Goal: Task Accomplishment & Management: Complete application form

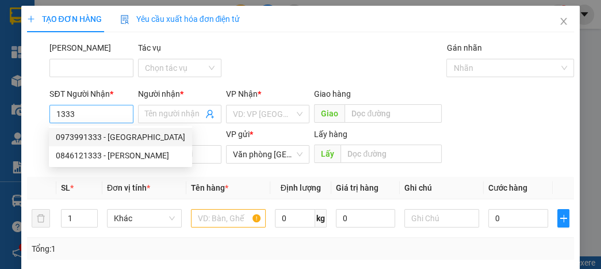
click at [100, 110] on input "1333" at bounding box center [90, 114] width 83 height 18
type input "1"
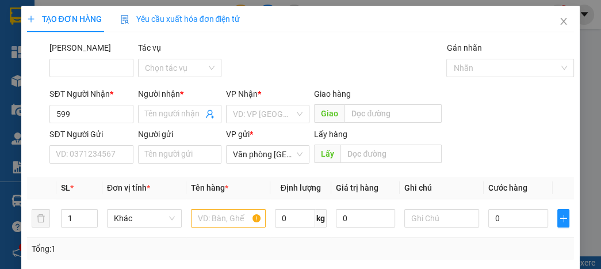
click at [539, 134] on div "SĐT Người Gửi VD: 0371234567 Người gửi Tên người gửi VP gửi * Văn phòng [GEOGRA…" at bounding box center [311, 148] width 529 height 40
click at [104, 112] on input "599" at bounding box center [90, 114] width 83 height 18
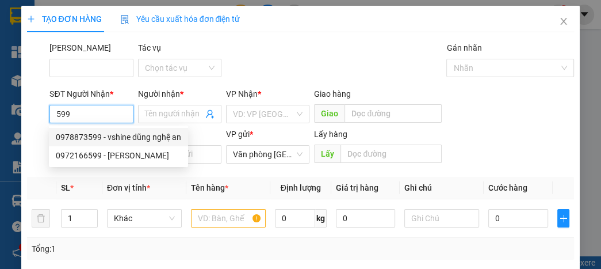
drag, startPoint x: 125, startPoint y: 139, endPoint x: 129, endPoint y: 129, distance: 10.0
click at [129, 131] on div "0978873599 - vshine dũng nghệ an" at bounding box center [118, 137] width 125 height 13
type input "0978873599"
type input "vshine dũng nghệ an"
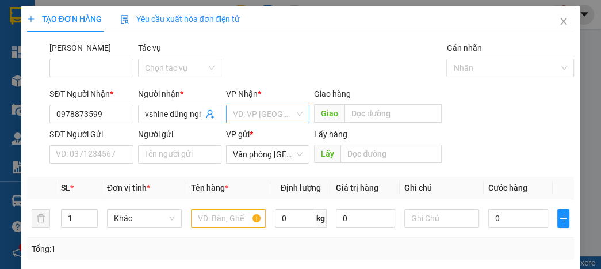
click at [250, 111] on input "search" at bounding box center [264, 113] width 62 height 17
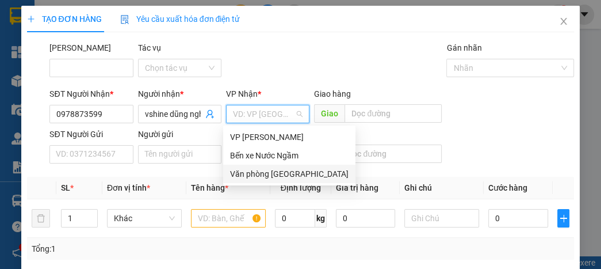
click at [281, 170] on div "Văn phòng [GEOGRAPHIC_DATA]" at bounding box center [289, 173] width 119 height 13
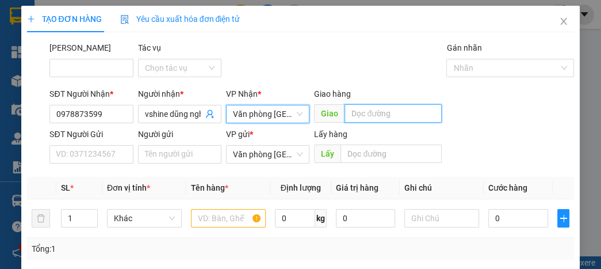
drag, startPoint x: 396, startPoint y: 105, endPoint x: 395, endPoint y: 110, distance: 6.0
click at [395, 110] on input "text" at bounding box center [393, 113] width 97 height 18
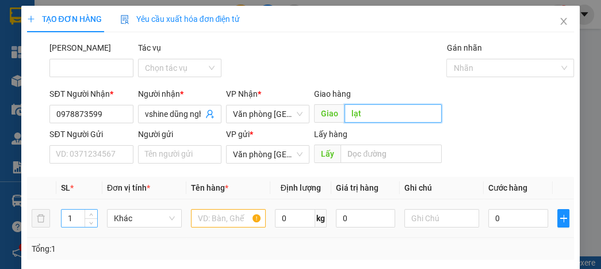
type input "lạt"
click at [83, 221] on div "1" at bounding box center [79, 218] width 37 height 18
type input "8"
click at [204, 222] on input "text" at bounding box center [228, 218] width 75 height 18
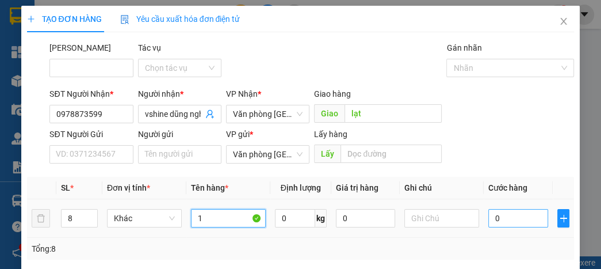
type input "1"
type input "5"
type input "50"
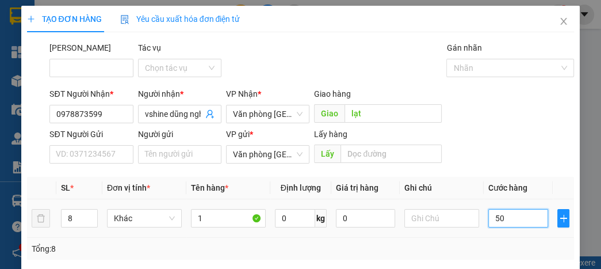
type input "50"
type input "500"
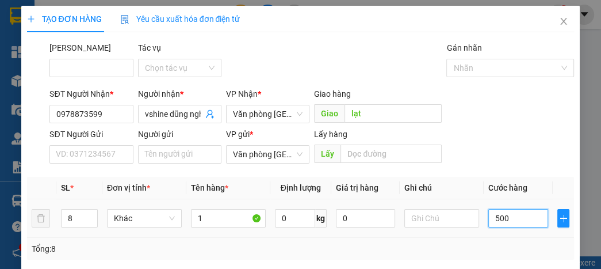
type input "5.000"
type input "500"
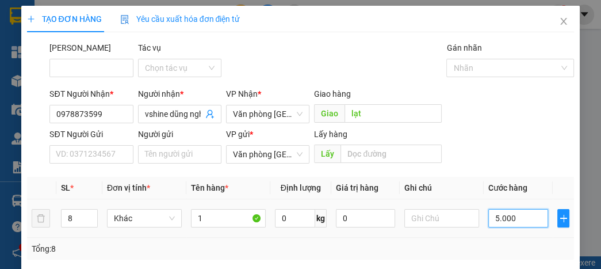
type input "500"
type input "50"
type input "5"
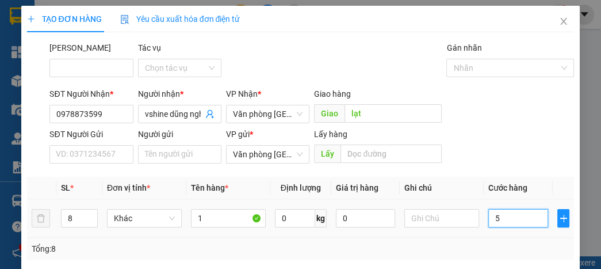
type input "5"
type input "0"
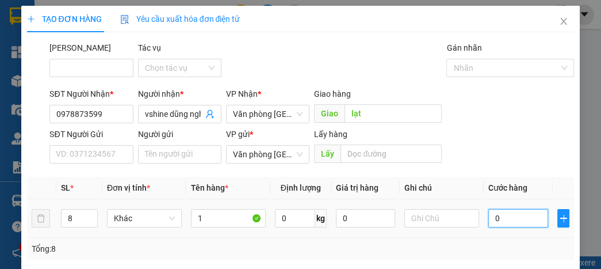
click at [490, 219] on input "0" at bounding box center [518, 218] width 59 height 18
type input "40"
type input "400"
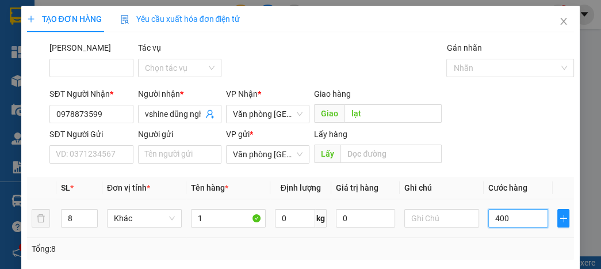
type input "400"
type input "4.000"
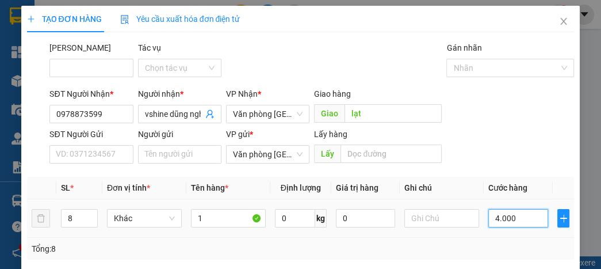
type input "40.000"
type input "400.000"
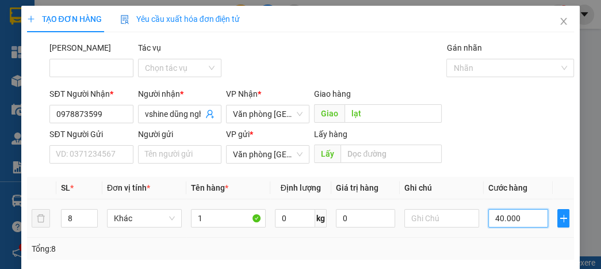
type input "400.000"
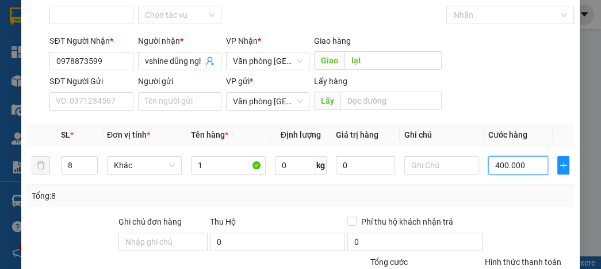
scroll to position [138, 0]
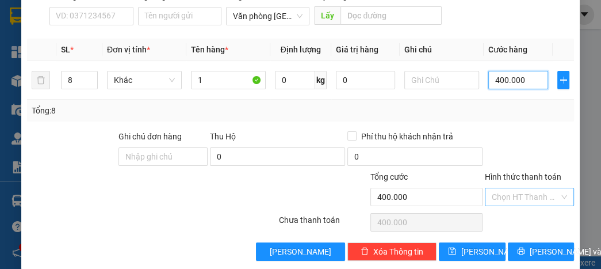
type input "400.000"
click at [509, 189] on input "Hình thức thanh toán" at bounding box center [525, 196] width 67 height 17
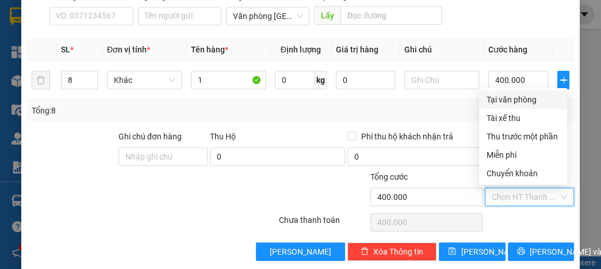
click at [507, 100] on div "Tại văn phòng" at bounding box center [523, 99] width 74 height 13
type input "0"
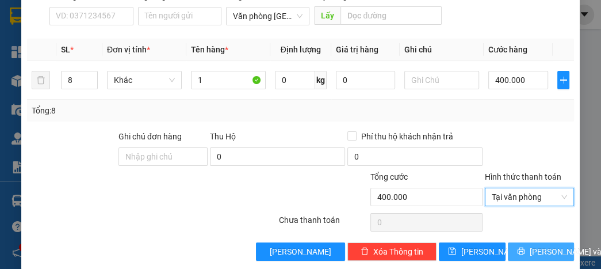
click at [544, 254] on span "[PERSON_NAME] và In" at bounding box center [570, 251] width 81 height 13
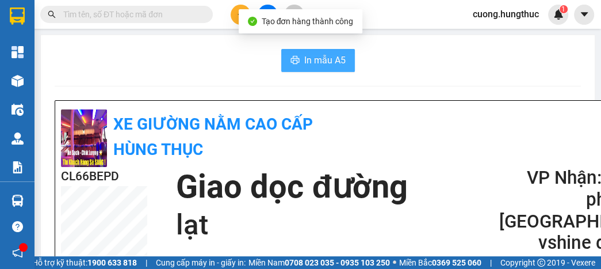
click at [291, 58] on icon "printer" at bounding box center [295, 59] width 9 height 9
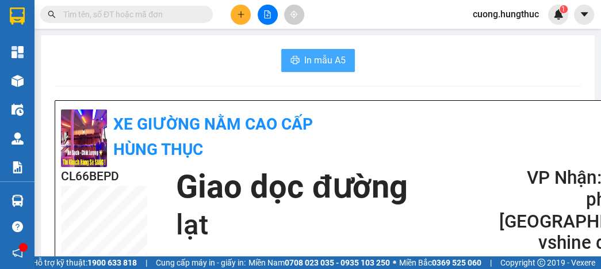
click at [207, 49] on div "In mẫu A5" at bounding box center [318, 60] width 527 height 23
click at [245, 16] on icon "plus" at bounding box center [241, 14] width 8 height 8
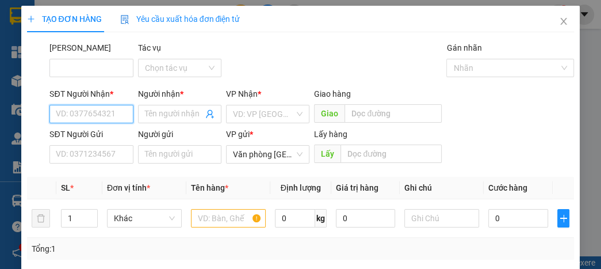
click at [77, 110] on input "SĐT Người Nhận *" at bounding box center [90, 114] width 83 height 18
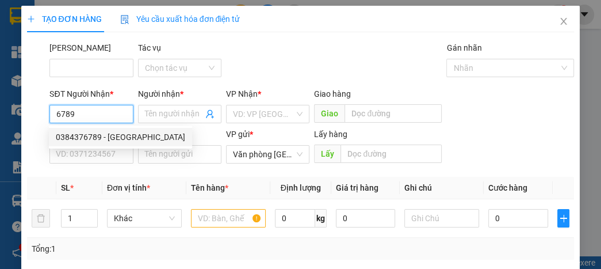
click at [104, 135] on div "0384376789 - [GEOGRAPHIC_DATA]" at bounding box center [120, 137] width 129 height 13
type input "0384376789"
type input "[PERSON_NAME]"
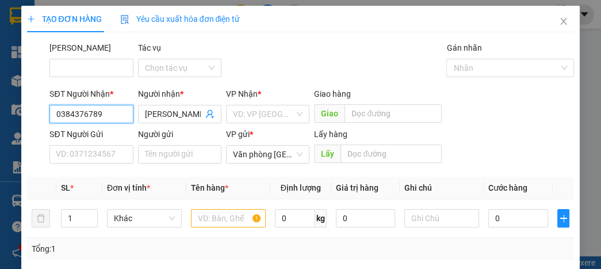
type input "0384376789"
click at [312, 117] on div "Giao hàng Giao" at bounding box center [378, 107] width 132 height 40
click at [284, 124] on div "VP Nhận * VD: VP [GEOGRAPHIC_DATA]" at bounding box center [267, 107] width 83 height 40
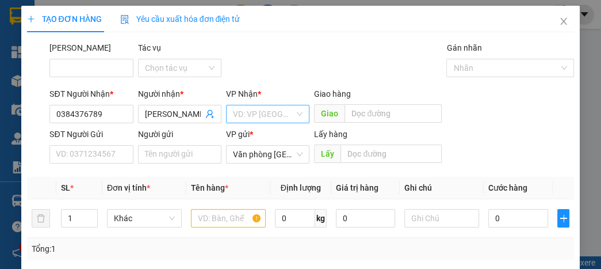
click at [254, 117] on input "search" at bounding box center [264, 113] width 62 height 17
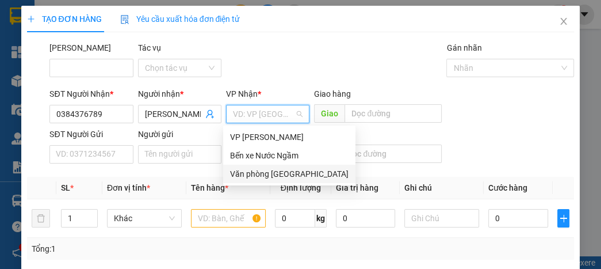
click at [263, 171] on div "Văn phòng [GEOGRAPHIC_DATA]" at bounding box center [289, 173] width 119 height 13
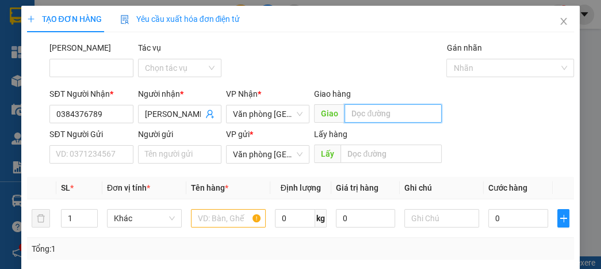
click at [356, 120] on input "text" at bounding box center [393, 113] width 97 height 18
type input "lạt"
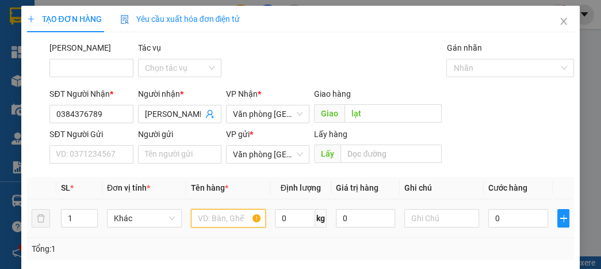
click at [206, 216] on input "text" at bounding box center [228, 218] width 75 height 18
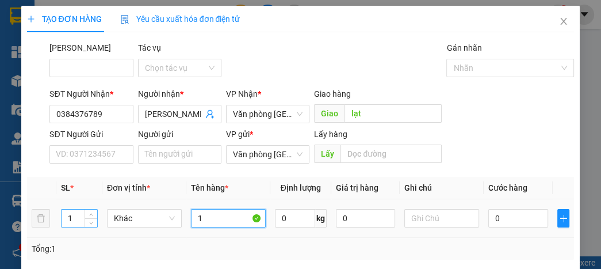
type input "1"
drag, startPoint x: 76, startPoint y: 216, endPoint x: 85, endPoint y: 204, distance: 14.7
click at [83, 207] on div "1" at bounding box center [79, 218] width 37 height 23
type input "2"
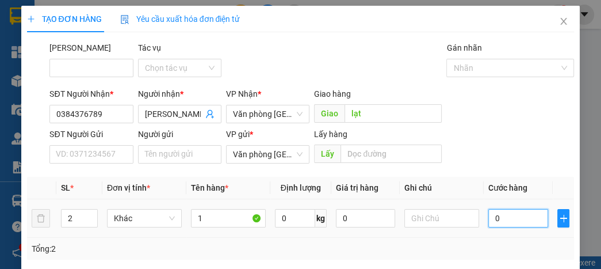
click at [504, 226] on input "0" at bounding box center [518, 218] width 59 height 18
type input "8"
type input "80"
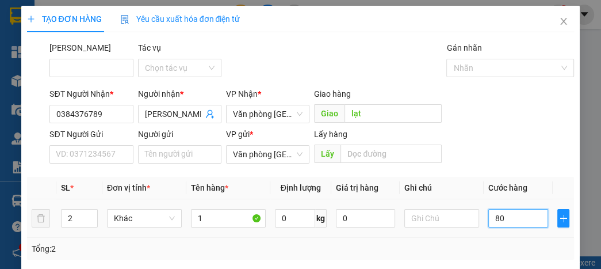
type input "80"
type input "800"
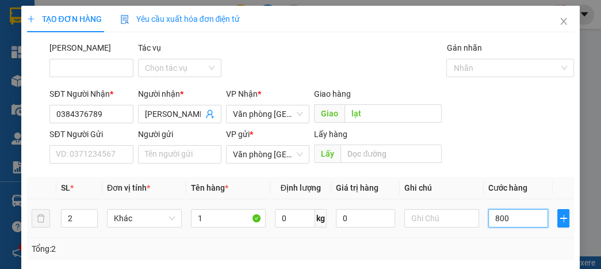
type input "8.000"
type input "80.000"
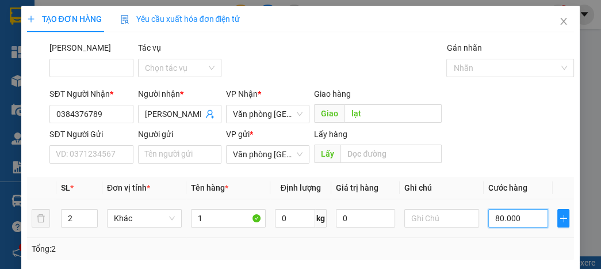
type input "80.000"
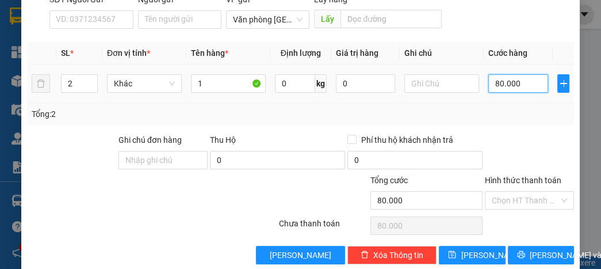
scroll to position [138, 0]
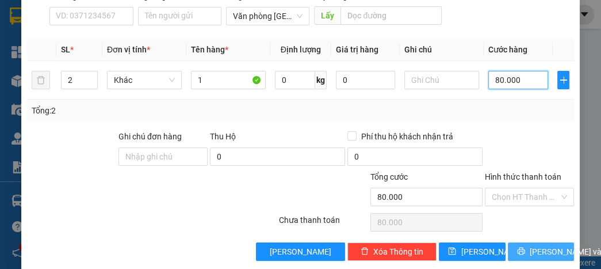
type input "80.000"
click at [524, 257] on button "[PERSON_NAME] và In" at bounding box center [541, 251] width 66 height 18
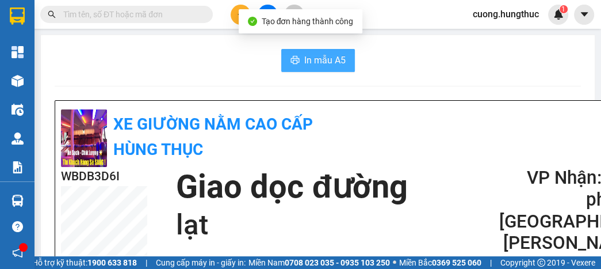
click at [321, 67] on span "In mẫu A5" at bounding box center [324, 60] width 41 height 14
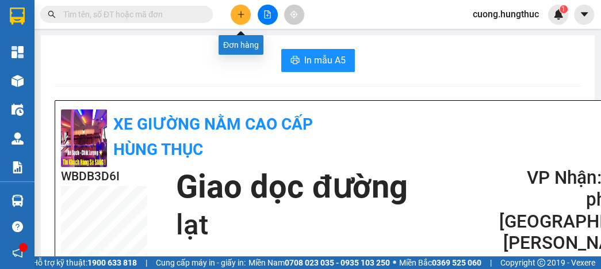
click at [241, 13] on icon "plus" at bounding box center [241, 14] width 1 height 6
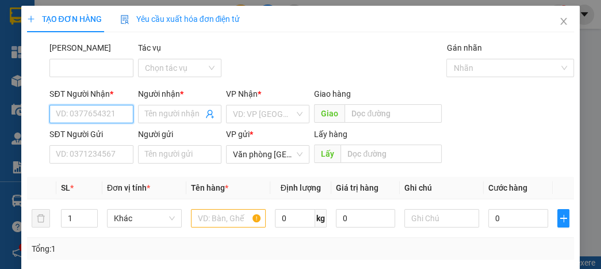
click at [100, 120] on input "SĐT Người Nhận *" at bounding box center [90, 114] width 83 height 18
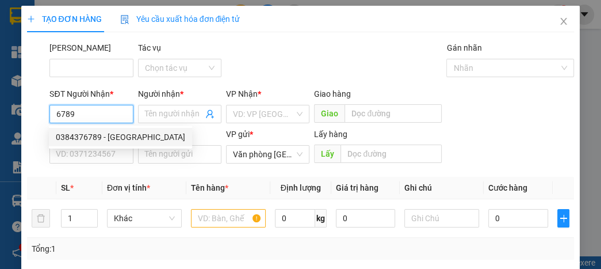
click at [67, 138] on div "0384376789 - [GEOGRAPHIC_DATA]" at bounding box center [120, 137] width 129 height 13
type input "0384376789"
type input "[PERSON_NAME]"
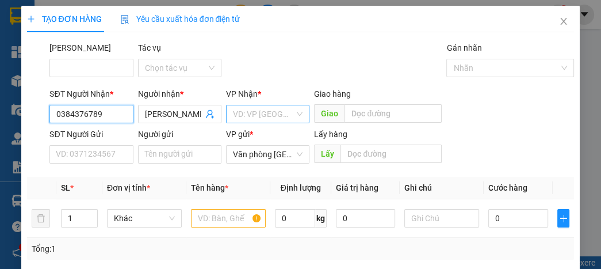
type input "0384376789"
click at [281, 119] on input "search" at bounding box center [264, 113] width 62 height 17
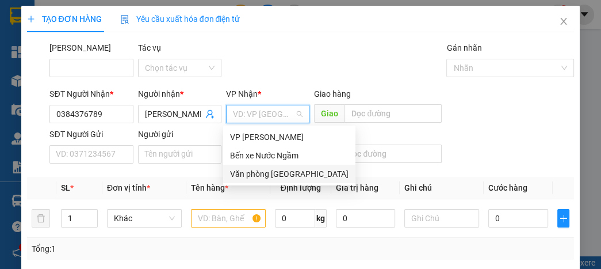
click at [272, 176] on div "Văn phòng [GEOGRAPHIC_DATA]" at bounding box center [289, 173] width 119 height 13
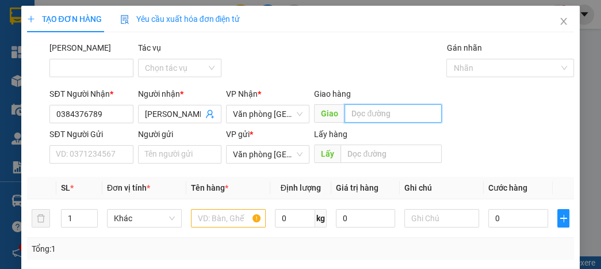
click at [368, 119] on input "text" at bounding box center [393, 113] width 97 height 18
type input "lạt"
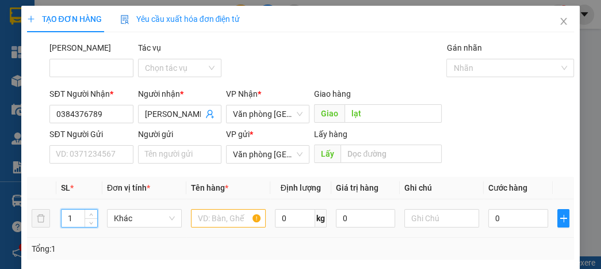
click at [74, 214] on input "1" at bounding box center [80, 217] width 36 height 17
type input "1"
type input "2"
click at [237, 220] on input "text" at bounding box center [228, 218] width 75 height 18
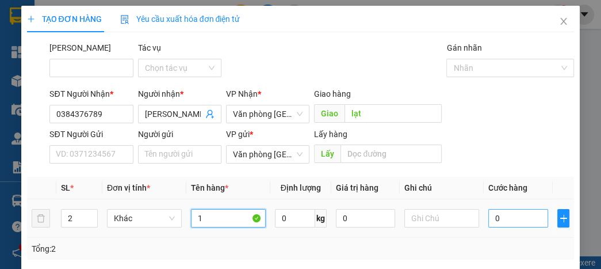
type input "1"
click at [521, 213] on input "0" at bounding box center [518, 218] width 59 height 18
type input "1"
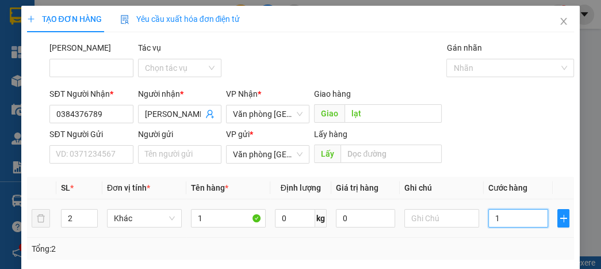
type input "10"
type input "100"
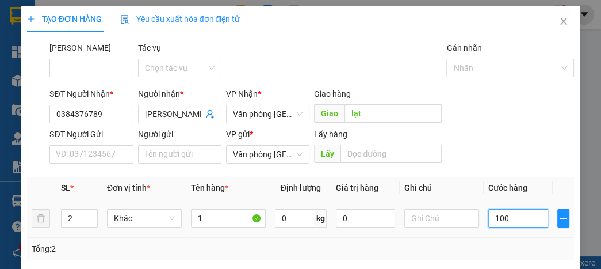
type input "100"
type input "1.000"
type input "10.000"
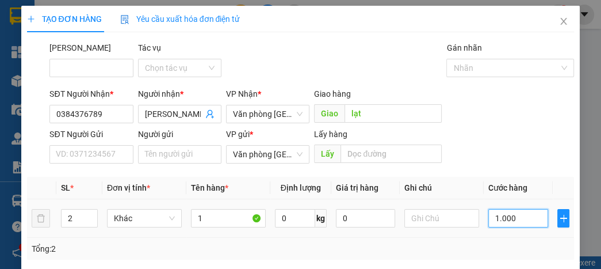
type input "10.000"
type input "100.000"
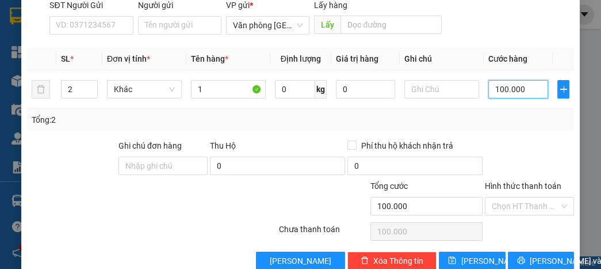
scroll to position [151, 0]
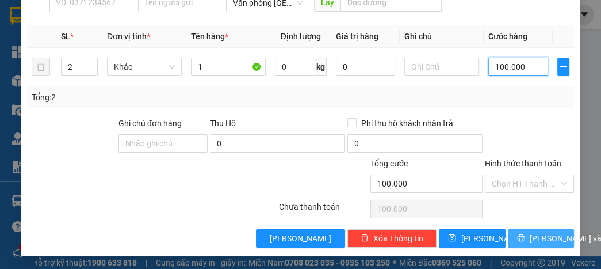
type input "100.000"
click at [530, 235] on span "[PERSON_NAME] và In" at bounding box center [570, 238] width 81 height 13
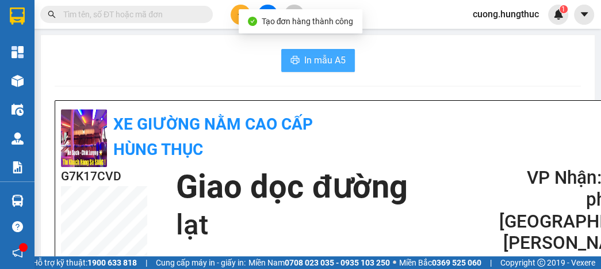
click at [291, 64] on icon "printer" at bounding box center [295, 59] width 9 height 9
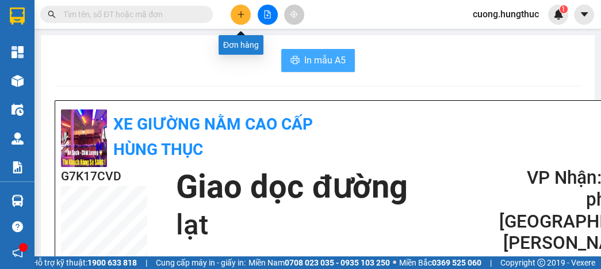
click at [241, 18] on button at bounding box center [241, 15] width 20 height 20
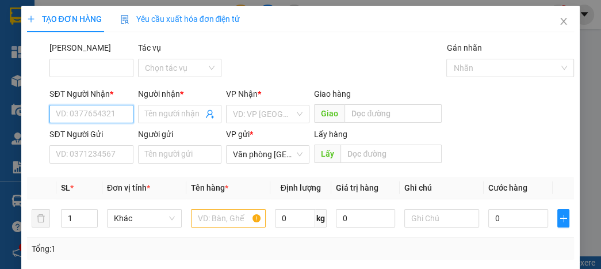
click at [102, 115] on input "SĐT Người Nhận *" at bounding box center [90, 114] width 83 height 18
click at [88, 140] on div "0393272239 - Chú thế" at bounding box center [95, 137] width 79 height 13
type input "0393272239"
type input "Chú thế"
click at [119, 115] on input "0393272239" at bounding box center [90, 114] width 83 height 18
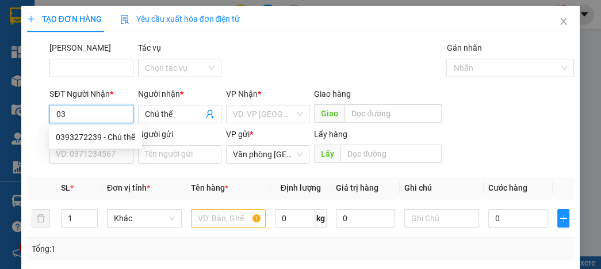
type input "0"
click at [102, 144] on div "0348191293 - anh đạt" at bounding box center [95, 137] width 93 height 18
type input "0348191293"
type input "anh đạt"
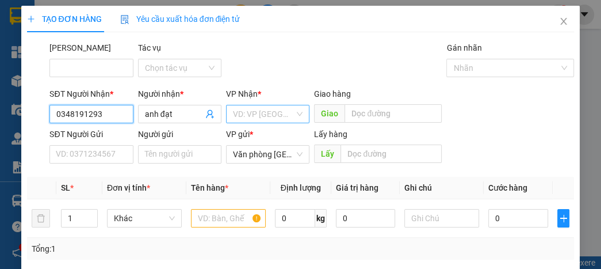
type input "0348191293"
click at [246, 116] on input "search" at bounding box center [264, 113] width 62 height 17
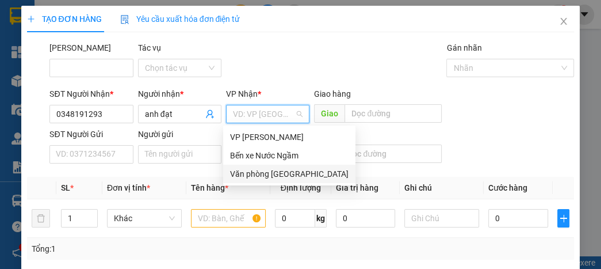
click at [250, 174] on div "Văn phòng [GEOGRAPHIC_DATA]" at bounding box center [289, 173] width 119 height 13
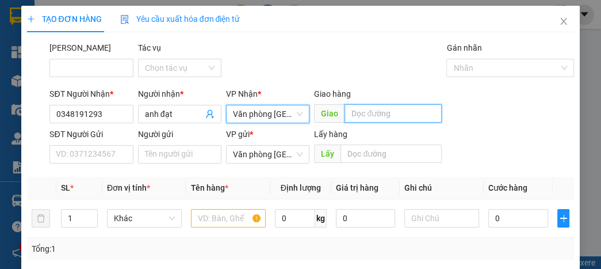
click at [368, 119] on input "text" at bounding box center [393, 113] width 97 height 18
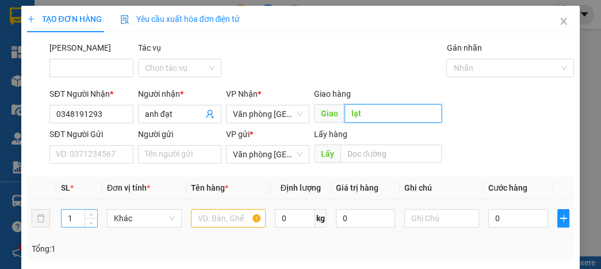
type input "lạt"
click at [83, 220] on div "1" at bounding box center [79, 218] width 37 height 18
type input "8.88888888888889e+218"
type input "8.88888888888889e+2"
type input "8.8"
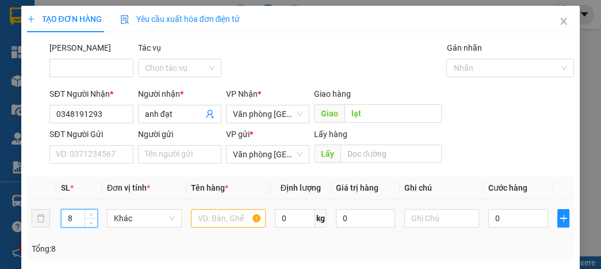
type input "8"
click at [209, 220] on input "text" at bounding box center [228, 218] width 75 height 18
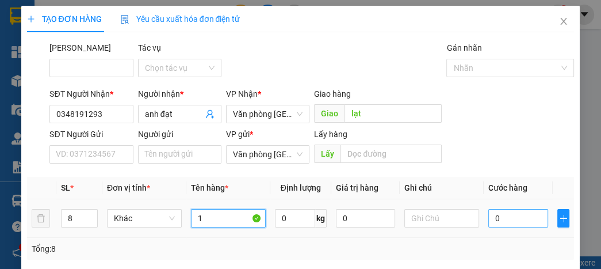
type input "1"
click at [532, 222] on input "0" at bounding box center [518, 218] width 59 height 18
type input "4"
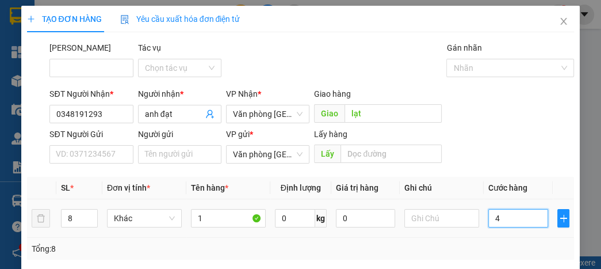
type input "45"
type input "450"
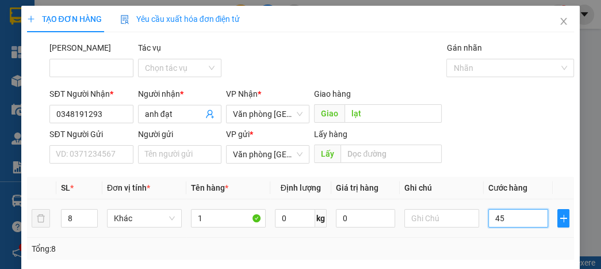
type input "450"
type input "4.500"
type input "45.000"
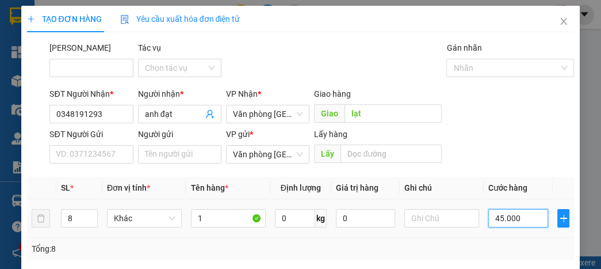
type input "45.000"
type input "450.000"
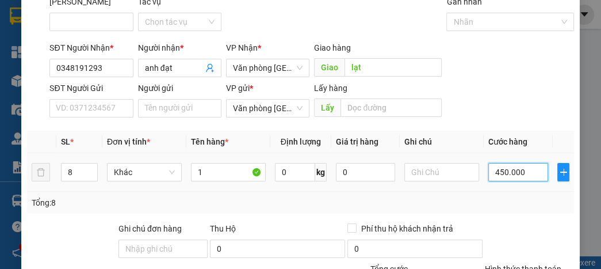
scroll to position [138, 0]
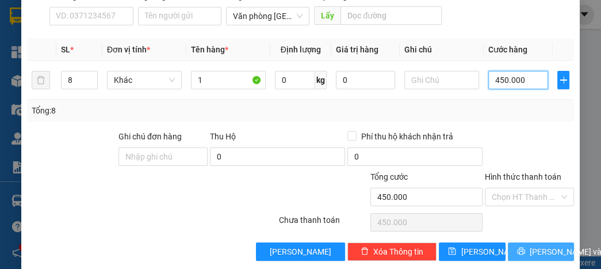
type input "450.000"
click at [530, 251] on span "[PERSON_NAME] và In" at bounding box center [570, 251] width 81 height 13
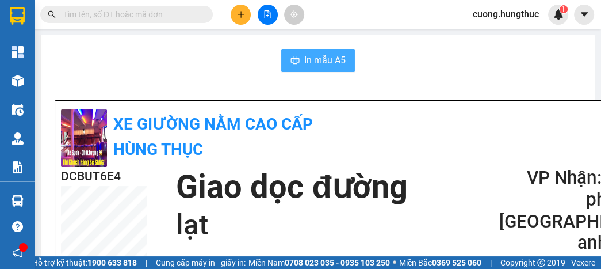
click at [299, 59] on button "In mẫu A5" at bounding box center [318, 60] width 74 height 23
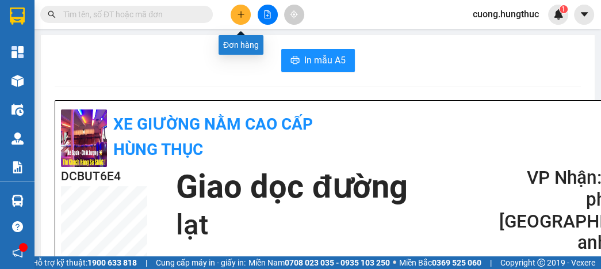
click at [244, 10] on icon "plus" at bounding box center [241, 14] width 8 height 8
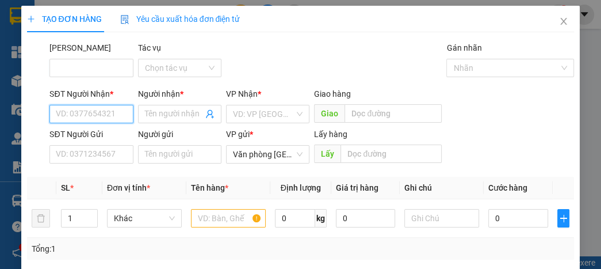
click at [74, 116] on input "SĐT Người Nhận *" at bounding box center [90, 114] width 83 height 18
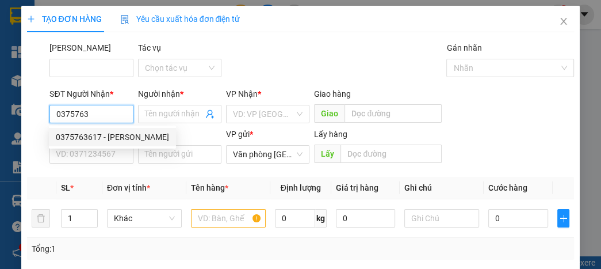
click at [87, 138] on div "0375763617 - [PERSON_NAME]" at bounding box center [112, 137] width 113 height 13
type input "0375763617"
type input "anh huynh"
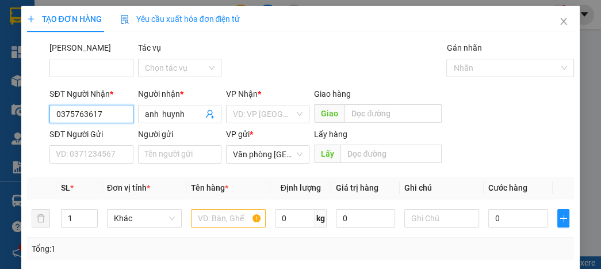
click at [112, 116] on input "0375763617" at bounding box center [90, 114] width 83 height 18
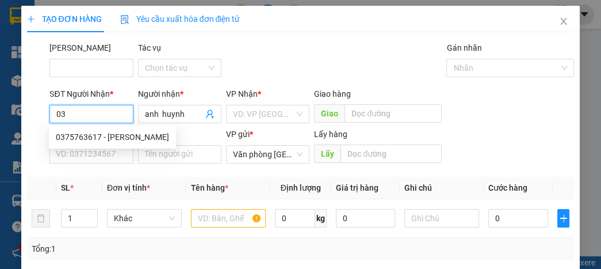
type input "0"
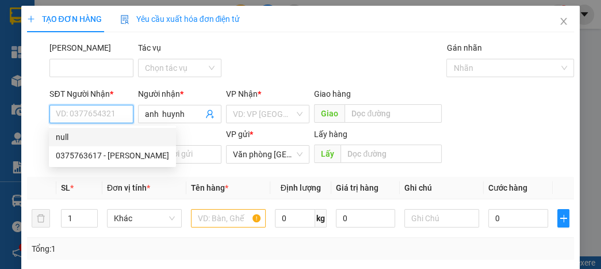
click at [96, 116] on input "SĐT Người Nhận *" at bounding box center [90, 114] width 83 height 18
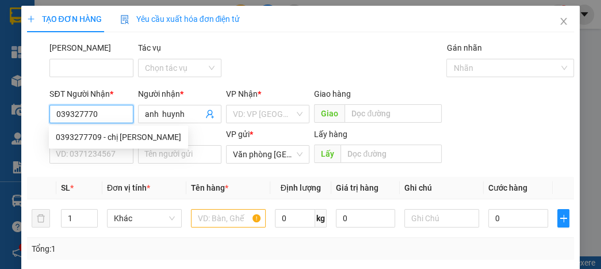
type input "0393277709"
click at [129, 140] on div "0393277709 - chị [PERSON_NAME]" at bounding box center [118, 137] width 125 height 13
type input "chị [PERSON_NAME]"
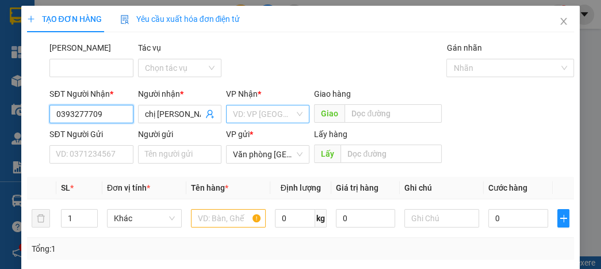
type input "0393277709"
click at [270, 117] on input "search" at bounding box center [264, 113] width 62 height 17
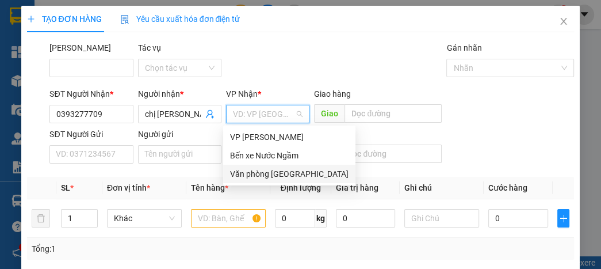
click at [277, 173] on div "Văn phòng [GEOGRAPHIC_DATA]" at bounding box center [289, 173] width 119 height 13
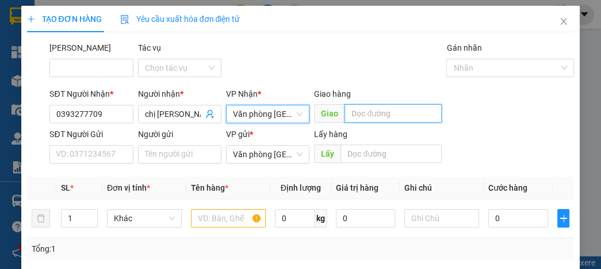
click at [384, 120] on input "text" at bounding box center [393, 113] width 97 height 18
type input "lạt"
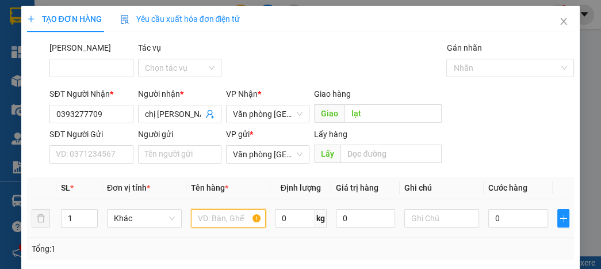
click at [232, 219] on input "text" at bounding box center [228, 218] width 75 height 18
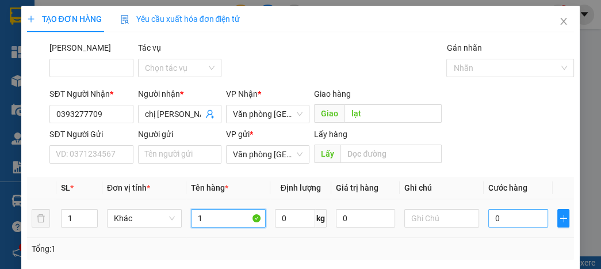
type input "1"
click at [495, 214] on input "0" at bounding box center [518, 218] width 59 height 18
type input "5"
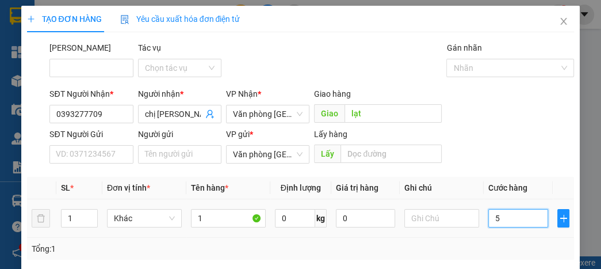
type input "51"
type input "510"
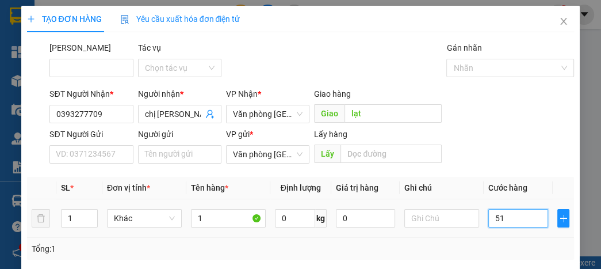
type input "510"
type input "5.100"
type input "51.000"
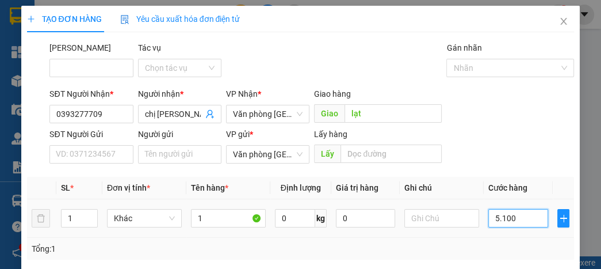
type input "51.000"
type input "5.100"
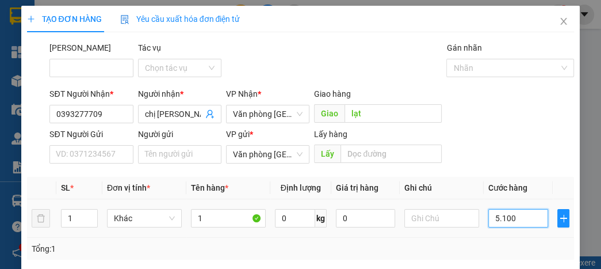
type input "510"
type input "51"
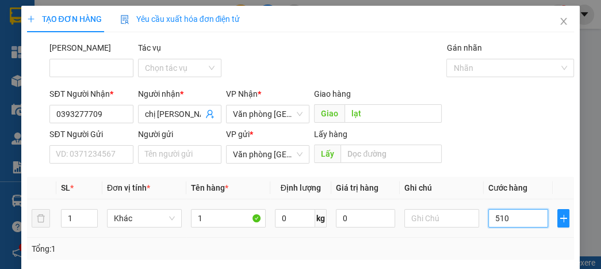
type input "51"
type input "5"
type input "50"
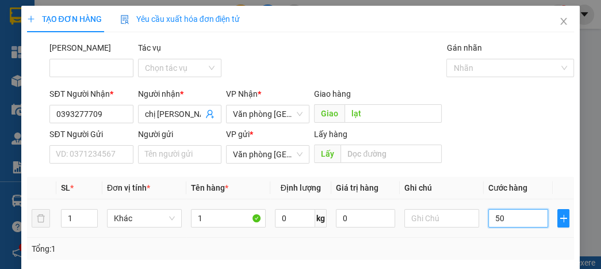
type input "50"
type input "500"
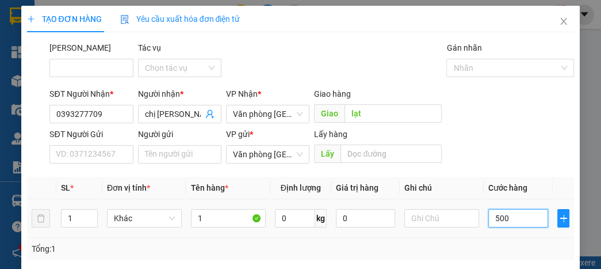
type input "5.000"
type input "50.000"
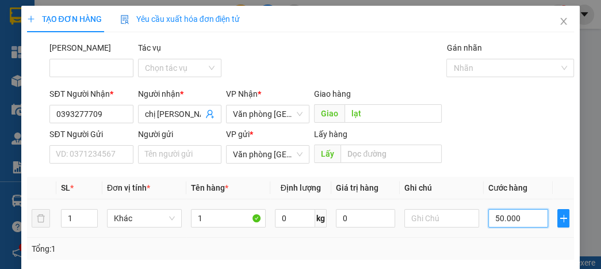
type input "50.000"
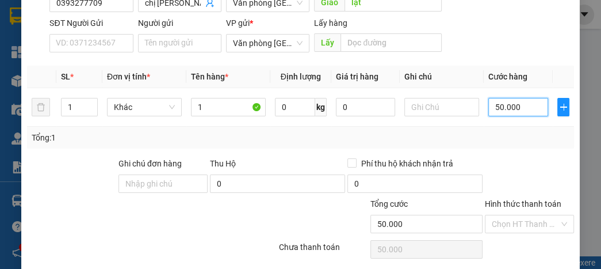
scroll to position [138, 0]
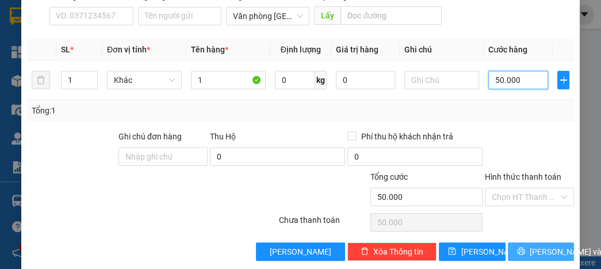
type input "50.000"
click at [520, 251] on button "[PERSON_NAME] và In" at bounding box center [541, 251] width 66 height 18
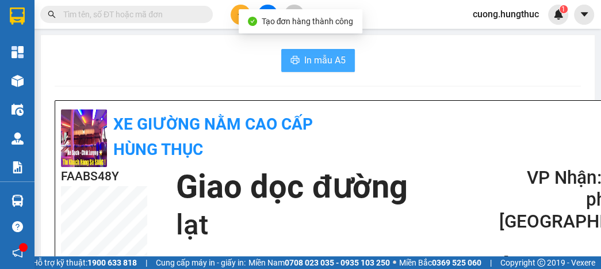
click at [338, 62] on span "In mẫu A5" at bounding box center [324, 60] width 41 height 14
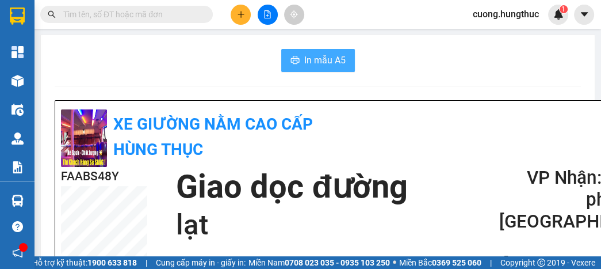
click at [305, 55] on span "In mẫu A5" at bounding box center [324, 60] width 41 height 14
click at [499, 56] on div "In mẫu A5" at bounding box center [318, 60] width 527 height 23
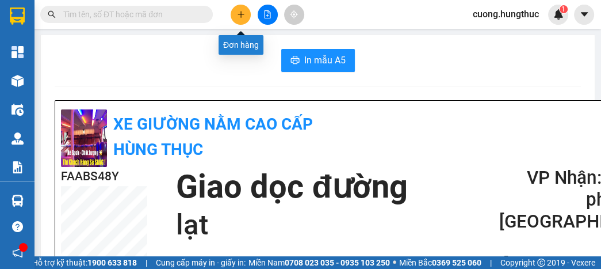
click at [237, 12] on icon "plus" at bounding box center [241, 14] width 8 height 8
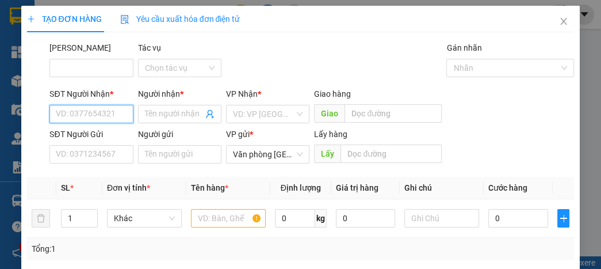
click at [91, 119] on input "SĐT Người Nhận *" at bounding box center [90, 114] width 83 height 18
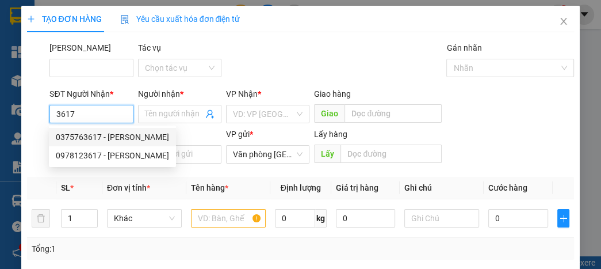
click at [69, 136] on div "0375763617 - [PERSON_NAME]" at bounding box center [112, 137] width 113 height 13
type input "0375763617"
type input "anh huynh"
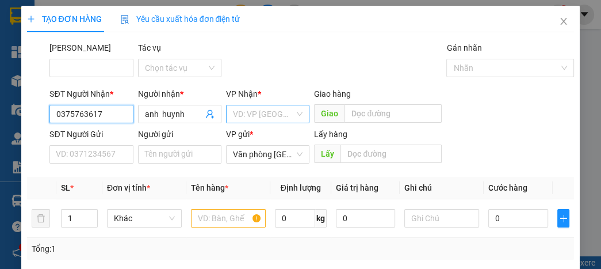
type input "0375763617"
click at [255, 117] on input "search" at bounding box center [264, 113] width 62 height 17
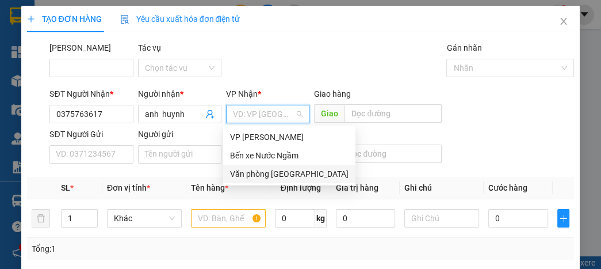
click at [266, 170] on div "Văn phòng [GEOGRAPHIC_DATA]" at bounding box center [289, 173] width 119 height 13
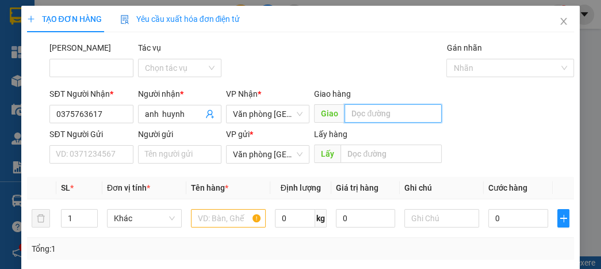
click at [353, 116] on input "text" at bounding box center [393, 113] width 97 height 18
type input "t"
type input "TÂN AN"
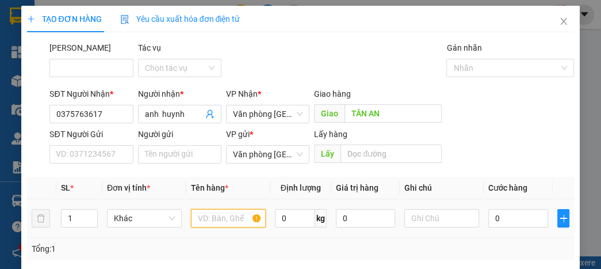
click at [199, 223] on input "text" at bounding box center [228, 218] width 75 height 18
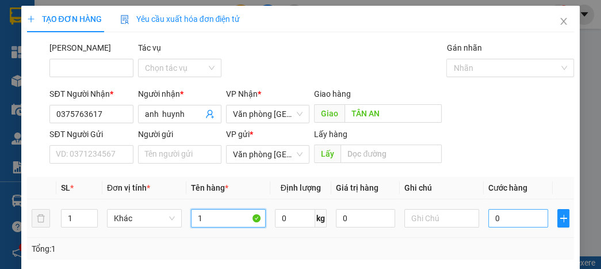
type input "1"
click at [499, 223] on input "0" at bounding box center [518, 218] width 59 height 18
type input "5"
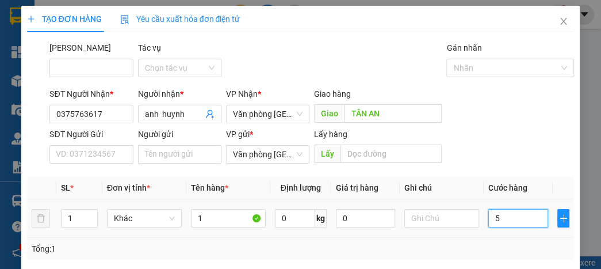
type input "50"
type input "500"
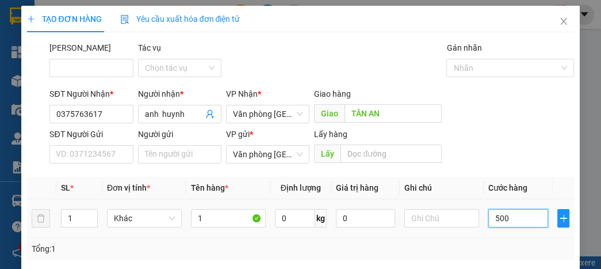
type input "500"
type input "5.000"
type input "50.000"
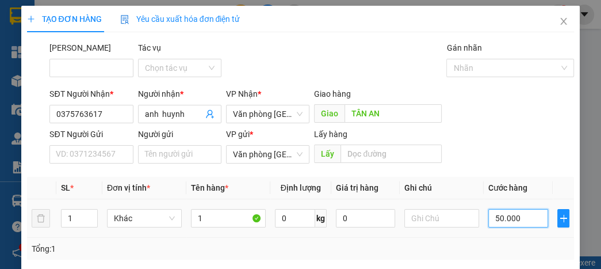
type input "50.000"
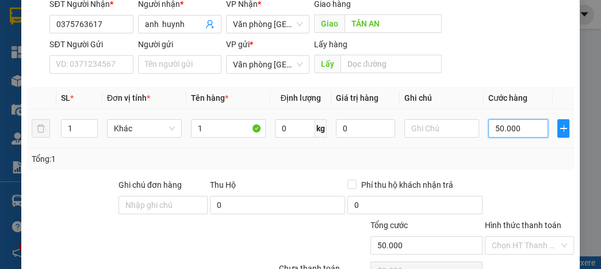
scroll to position [138, 0]
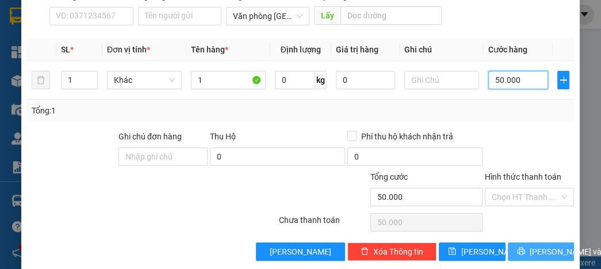
type input "50.000"
click at [536, 253] on span "[PERSON_NAME] và In" at bounding box center [570, 251] width 81 height 13
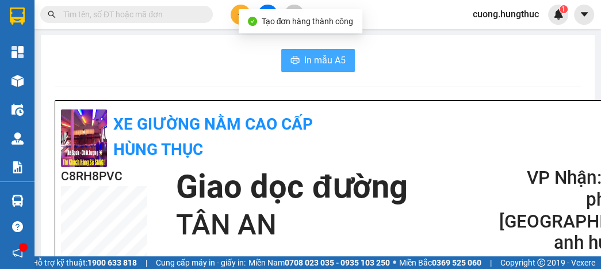
click at [308, 58] on span "In mẫu A5" at bounding box center [324, 60] width 41 height 14
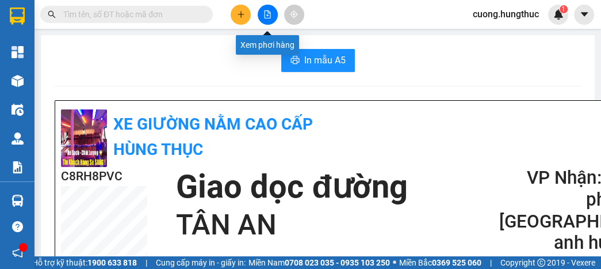
click at [266, 12] on button at bounding box center [268, 15] width 20 height 20
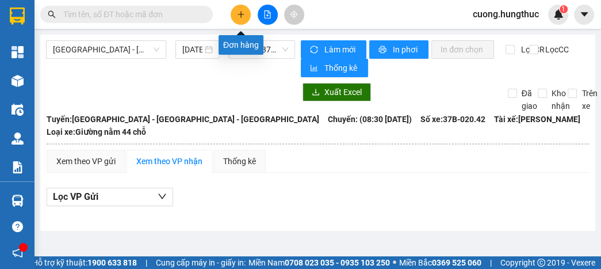
click at [246, 15] on button at bounding box center [241, 15] width 20 height 20
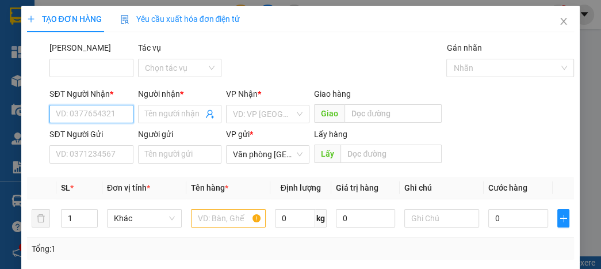
click at [90, 115] on input "SĐT Người Nhận *" at bounding box center [90, 114] width 83 height 18
click at [92, 136] on div "0989493706 - anh thư" at bounding box center [96, 137] width 80 height 13
type input "0989493706"
type input "anh thư"
type input "0989493706"
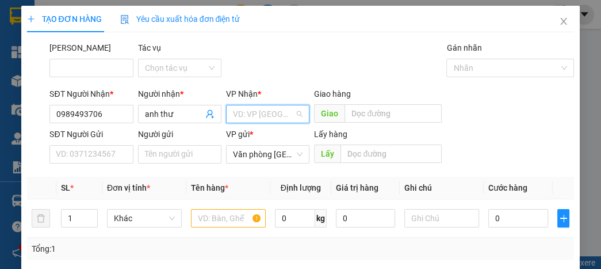
click at [256, 110] on input "search" at bounding box center [264, 113] width 62 height 17
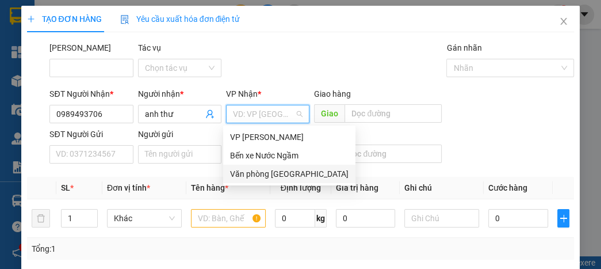
click at [255, 170] on div "Văn phòng [GEOGRAPHIC_DATA]" at bounding box center [289, 173] width 119 height 13
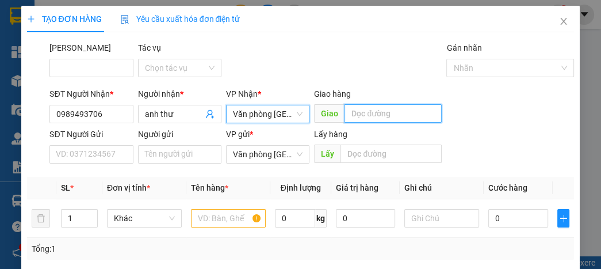
click at [375, 115] on input "text" at bounding box center [393, 113] width 97 height 18
type input "LẠT"
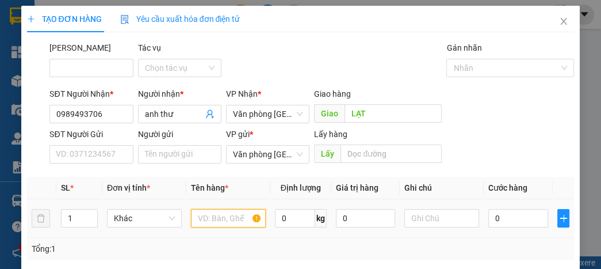
click at [230, 221] on input "text" at bounding box center [228, 218] width 75 height 18
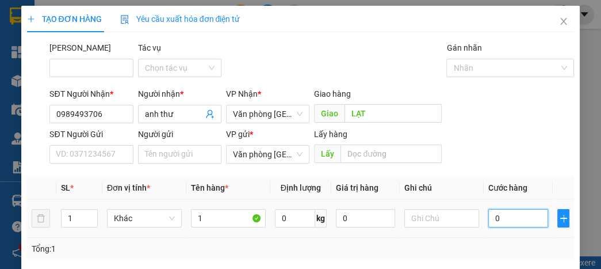
click at [506, 217] on input "0" at bounding box center [518, 218] width 59 height 18
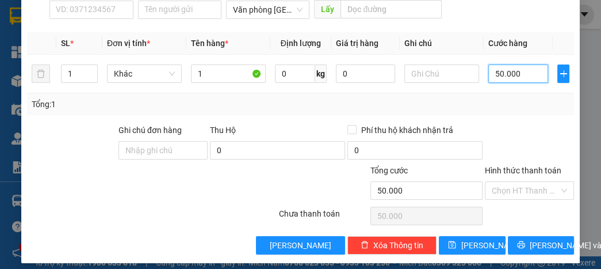
scroll to position [151, 0]
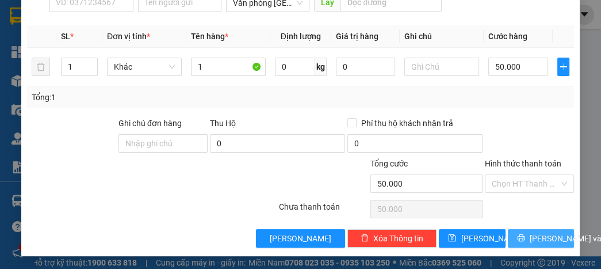
click at [537, 242] on span "[PERSON_NAME] và In" at bounding box center [570, 238] width 81 height 13
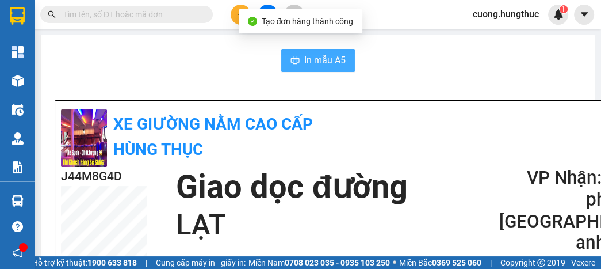
click at [296, 62] on button "In mẫu A5" at bounding box center [318, 60] width 74 height 23
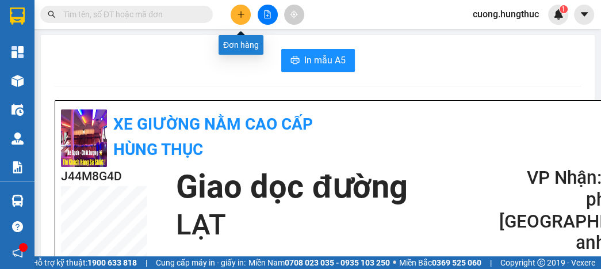
click at [235, 18] on button at bounding box center [241, 15] width 20 height 20
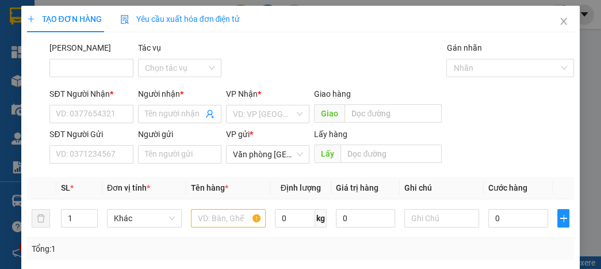
click at [521, 158] on div "SĐT Người Gửi VD: 0371234567 Người gửi Tên người gửi VP gửi * Văn phòng [GEOGRA…" at bounding box center [311, 148] width 529 height 40
click at [111, 113] on input "SĐT Người Nhận *" at bounding box center [90, 114] width 83 height 18
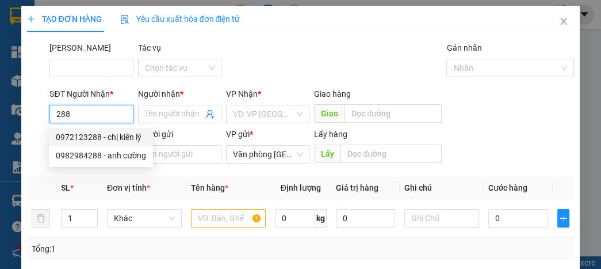
click at [98, 140] on div "0972123288 - chị kiên lý" at bounding box center [101, 137] width 90 height 13
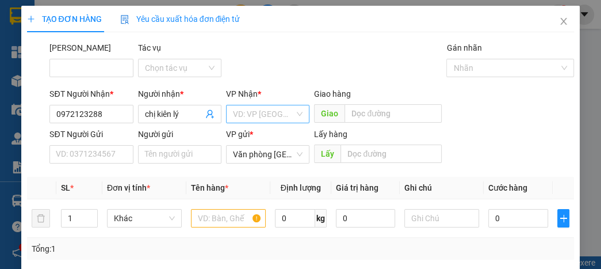
drag, startPoint x: 281, startPoint y: 113, endPoint x: 281, endPoint y: 105, distance: 8.1
click at [281, 107] on input "search" at bounding box center [264, 113] width 62 height 17
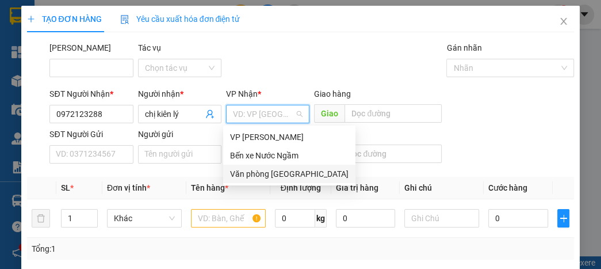
click at [278, 177] on div "Văn phòng [GEOGRAPHIC_DATA]" at bounding box center [289, 173] width 119 height 13
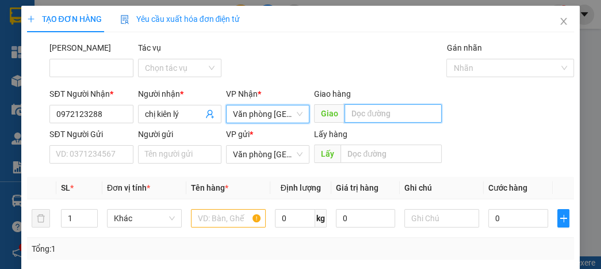
click at [379, 117] on input "text" at bounding box center [393, 113] width 97 height 18
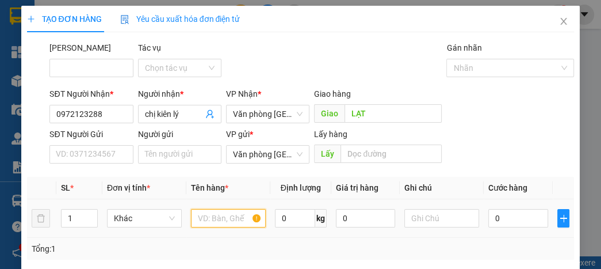
click at [233, 217] on input "text" at bounding box center [228, 218] width 75 height 18
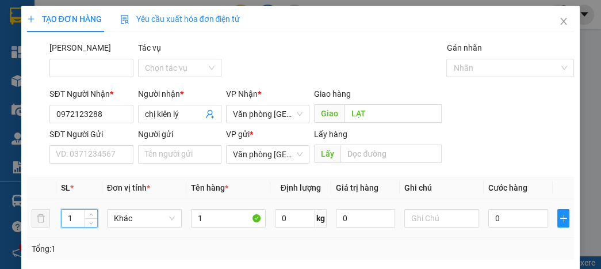
click at [82, 218] on input "1" at bounding box center [80, 217] width 36 height 17
click at [489, 213] on input "0" at bounding box center [518, 218] width 59 height 18
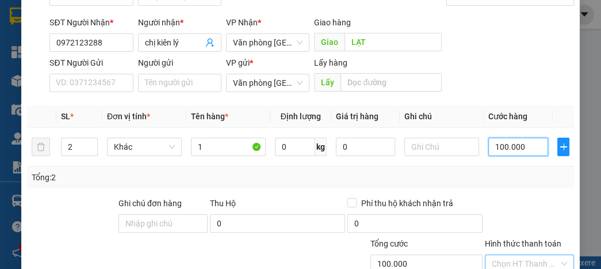
scroll to position [138, 0]
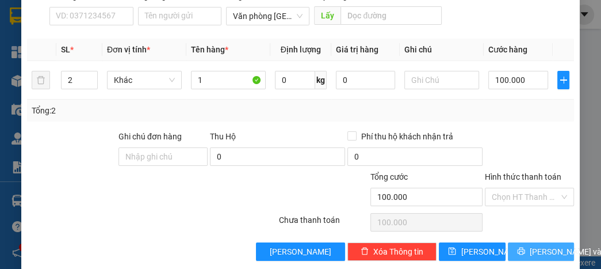
click at [530, 249] on span "[PERSON_NAME] và In" at bounding box center [570, 251] width 81 height 13
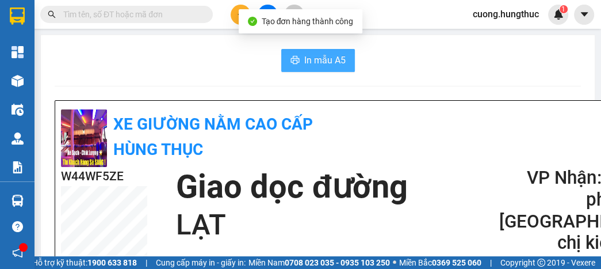
click at [299, 57] on button "In mẫu A5" at bounding box center [318, 60] width 74 height 23
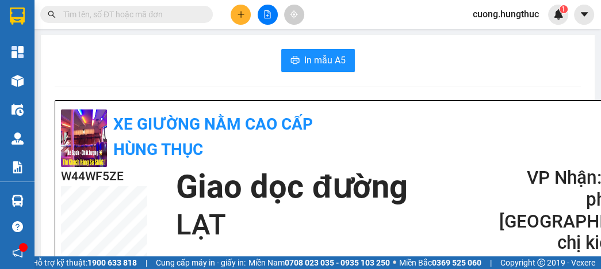
drag, startPoint x: 430, startPoint y: 55, endPoint x: 288, endPoint y: 30, distance: 144.9
click at [410, 53] on div "In mẫu A5" at bounding box center [318, 60] width 527 height 23
click at [237, 20] on button at bounding box center [241, 15] width 20 height 20
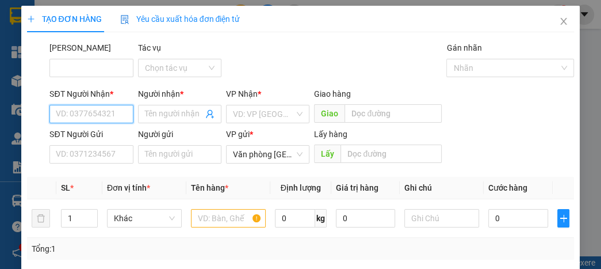
click at [76, 113] on input "SĐT Người Nhận *" at bounding box center [90, 114] width 83 height 18
click at [82, 143] on div "0943882472 - anh ngũ" at bounding box center [96, 137] width 95 height 18
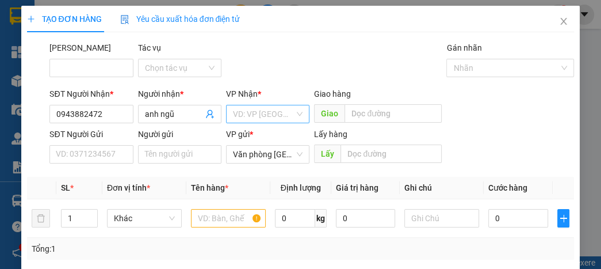
click at [246, 114] on input "search" at bounding box center [264, 113] width 62 height 17
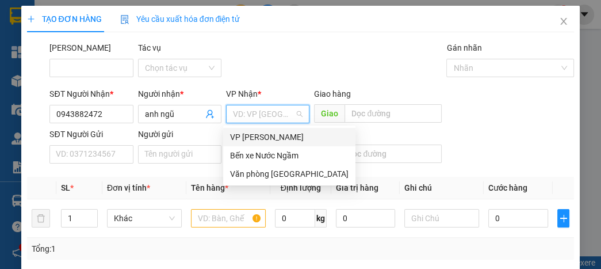
click at [279, 111] on input "search" at bounding box center [264, 113] width 62 height 17
click at [277, 176] on div "Văn phòng [GEOGRAPHIC_DATA]" at bounding box center [289, 173] width 119 height 13
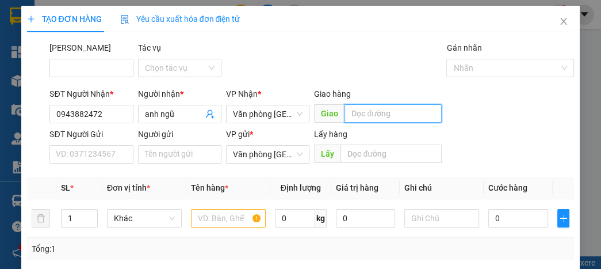
click at [403, 119] on input "text" at bounding box center [393, 113] width 97 height 18
drag, startPoint x: 213, startPoint y: 218, endPoint x: 218, endPoint y: 204, distance: 14.2
click at [218, 205] on td at bounding box center [228, 218] width 84 height 39
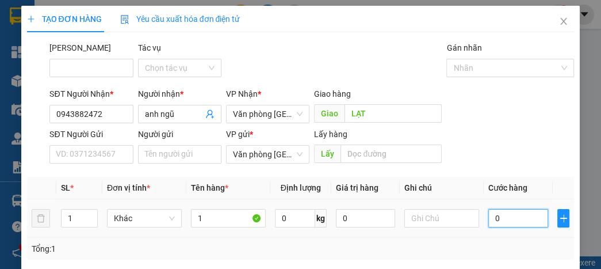
click at [501, 223] on input "0" at bounding box center [518, 218] width 59 height 18
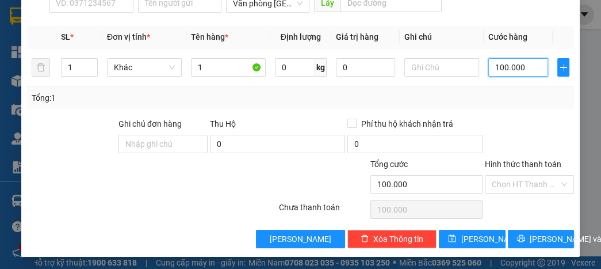
scroll to position [151, 0]
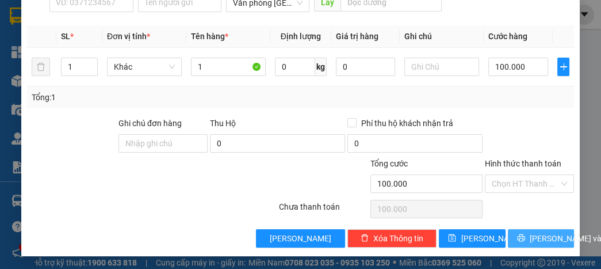
click at [518, 243] on button "[PERSON_NAME] và In" at bounding box center [541, 238] width 66 height 18
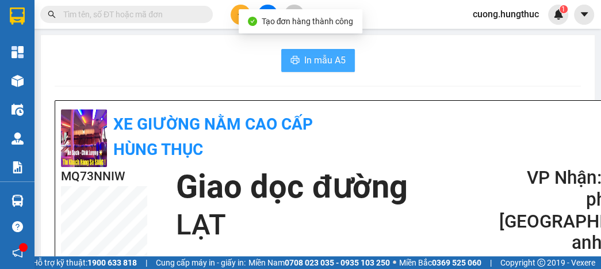
click at [306, 65] on span "In mẫu A5" at bounding box center [324, 60] width 41 height 14
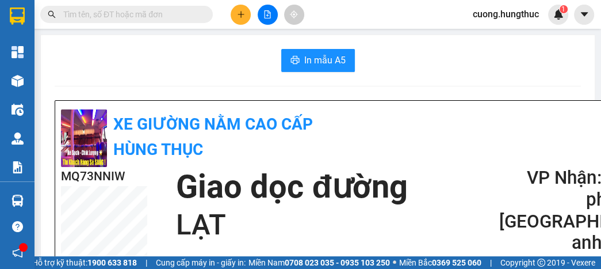
click at [239, 23] on button at bounding box center [241, 15] width 20 height 20
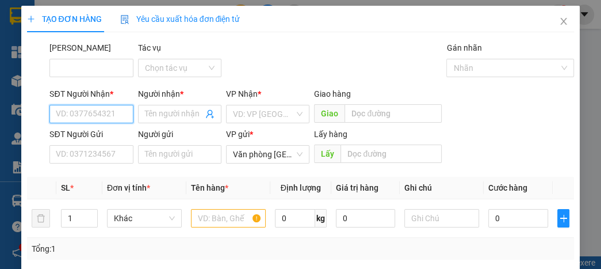
click at [98, 114] on input "SĐT Người Nhận *" at bounding box center [90, 114] width 83 height 18
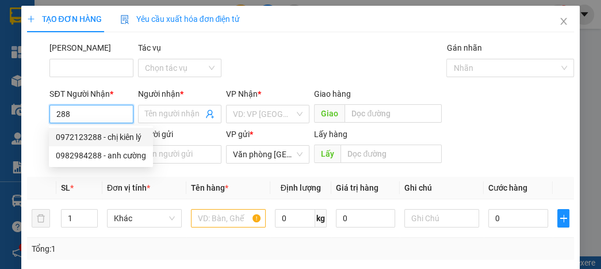
click at [118, 134] on div "0972123288 - chị kiên lý" at bounding box center [101, 137] width 90 height 13
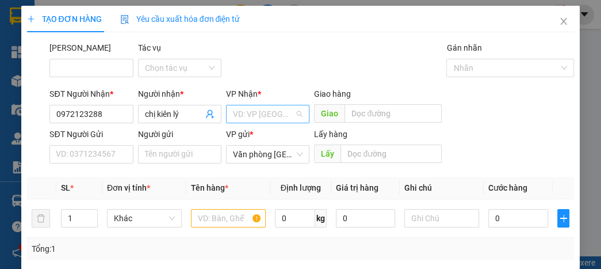
click at [251, 116] on input "search" at bounding box center [264, 113] width 62 height 17
click at [269, 177] on body "Kết quả tìm kiếm ( 0 ) Bộ lọc No Data cuong.hungthuc 1 Tổng Quan Kho hàng mới Đ…" at bounding box center [300, 134] width 601 height 269
click at [295, 115] on div "VD: VP [GEOGRAPHIC_DATA]" at bounding box center [267, 114] width 83 height 18
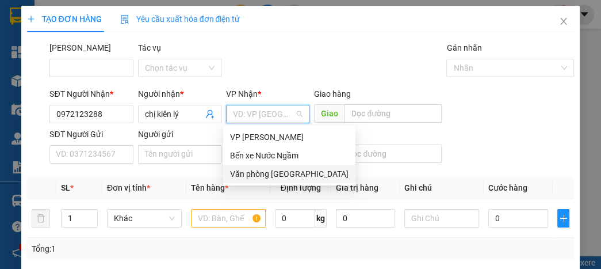
click at [278, 176] on div "Văn phòng [GEOGRAPHIC_DATA]" at bounding box center [289, 173] width 119 height 13
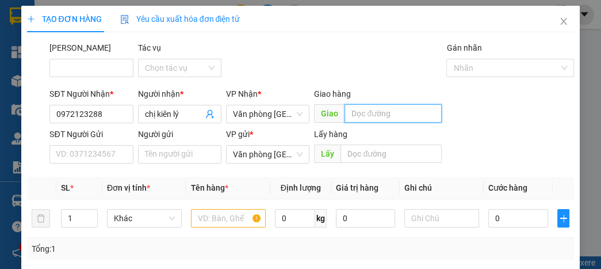
click at [360, 116] on input "text" at bounding box center [393, 113] width 97 height 18
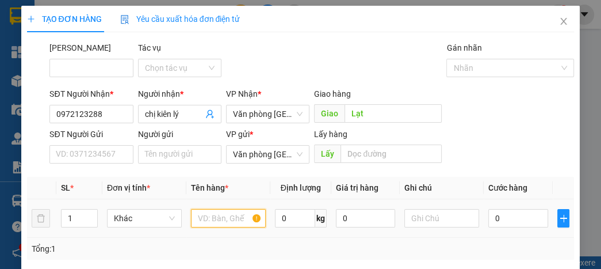
click at [228, 223] on input "text" at bounding box center [228, 218] width 75 height 18
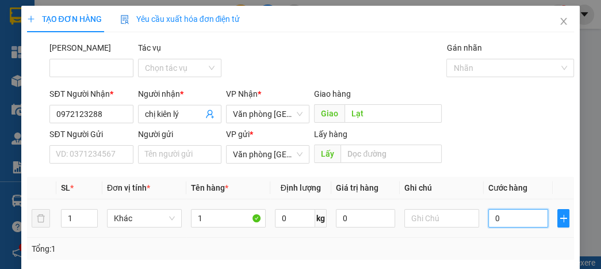
click at [524, 223] on input "0" at bounding box center [518, 218] width 59 height 18
click at [489, 212] on input "0" at bounding box center [518, 218] width 59 height 18
click at [77, 218] on input "1" at bounding box center [80, 217] width 36 height 17
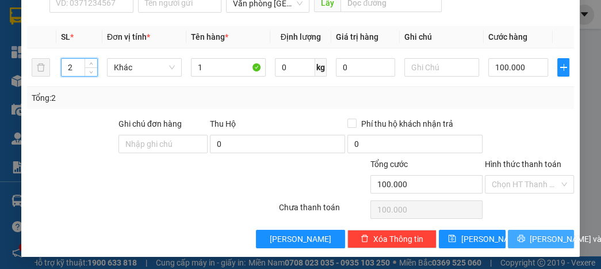
scroll to position [151, 0]
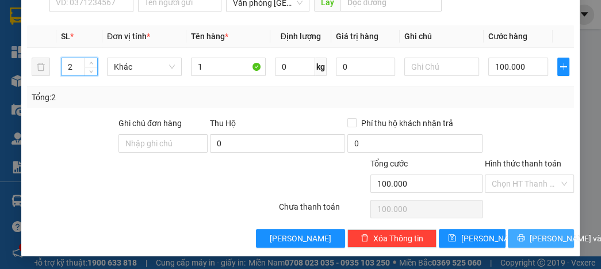
click at [519, 230] on button "[PERSON_NAME] và In" at bounding box center [541, 238] width 66 height 18
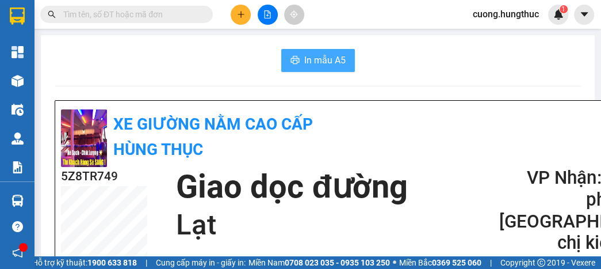
click at [315, 49] on button "In mẫu A5" at bounding box center [318, 60] width 74 height 23
